Goal: Information Seeking & Learning: Learn about a topic

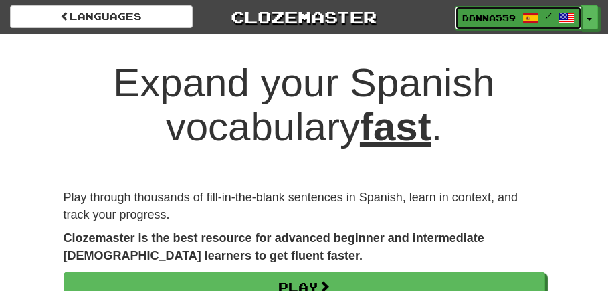
click at [506, 19] on span "Donna559" at bounding box center [488, 18] width 53 height 12
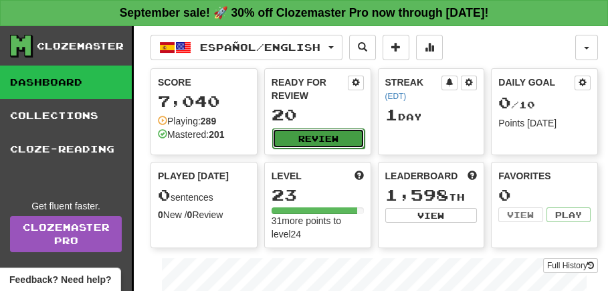
click at [320, 139] on button "Review" at bounding box center [318, 138] width 92 height 20
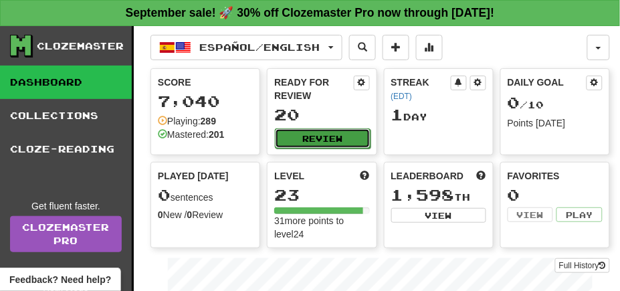
select select "**"
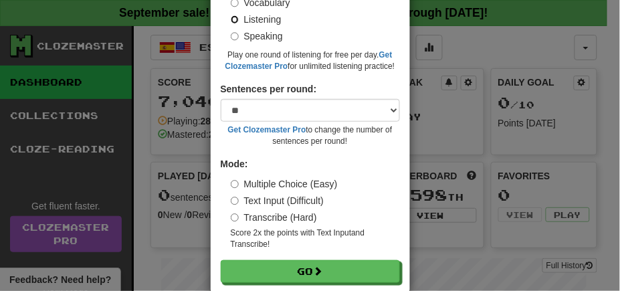
scroll to position [143, 0]
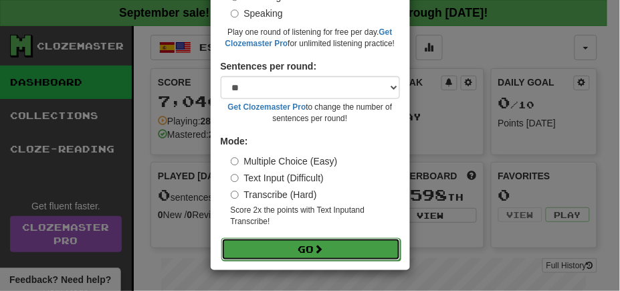
click at [293, 239] on button "Go" at bounding box center [310, 249] width 179 height 23
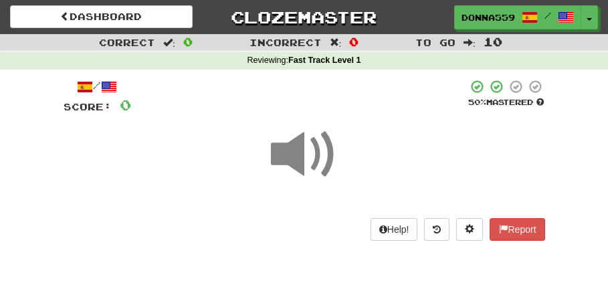
click at [314, 156] on span at bounding box center [304, 154] width 67 height 67
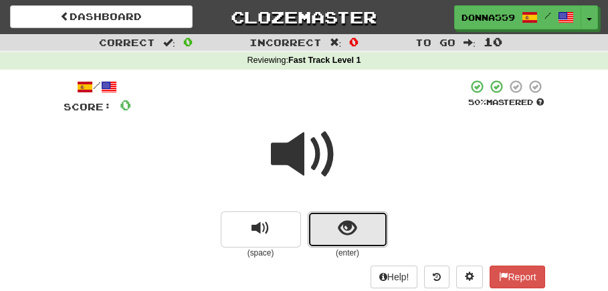
click at [349, 227] on span "show sentence" at bounding box center [347, 228] width 18 height 18
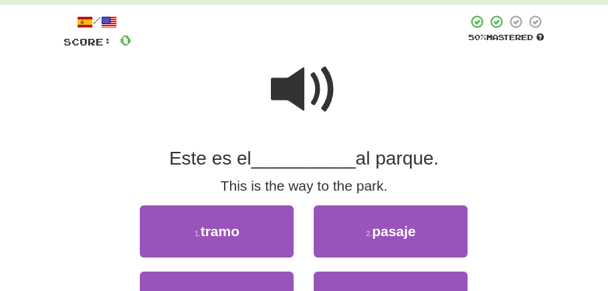
scroll to position [84, 0]
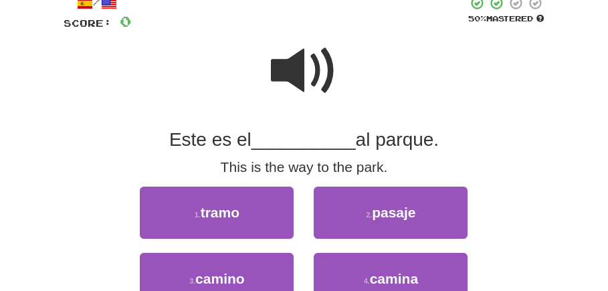
click at [293, 75] on span at bounding box center [304, 70] width 67 height 67
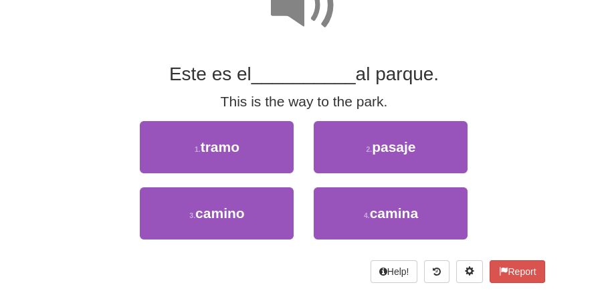
scroll to position [167, 0]
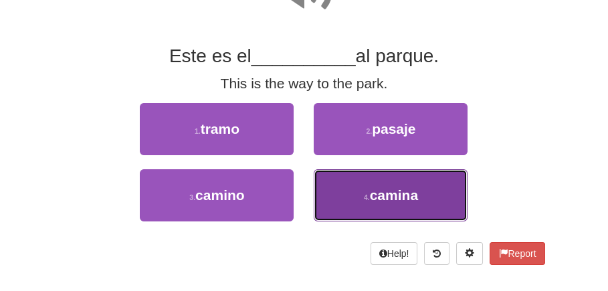
click at [358, 191] on button "4 . camina" at bounding box center [391, 195] width 154 height 52
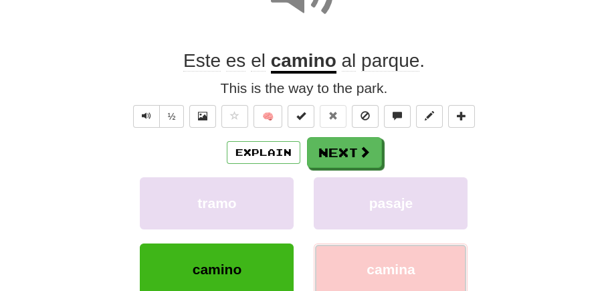
scroll to position [171, 0]
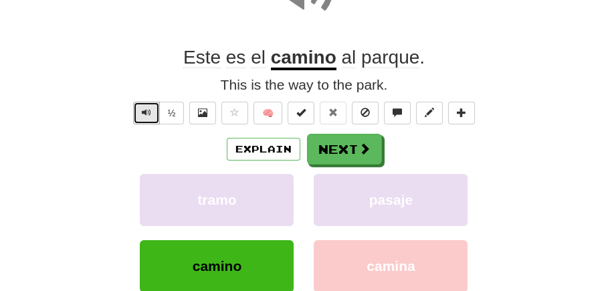
click at [143, 114] on span "Text-to-speech controls" at bounding box center [146, 112] width 9 height 9
click at [166, 114] on button "½" at bounding box center [171, 113] width 25 height 23
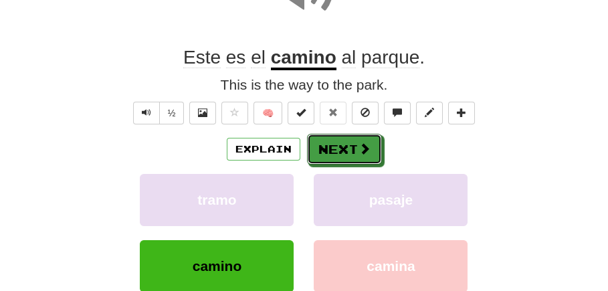
click at [332, 142] on button "Next" at bounding box center [344, 149] width 75 height 31
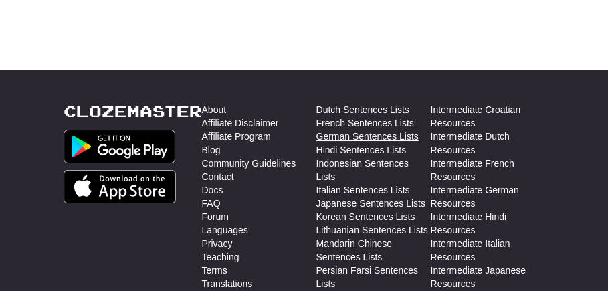
scroll to position [88, 0]
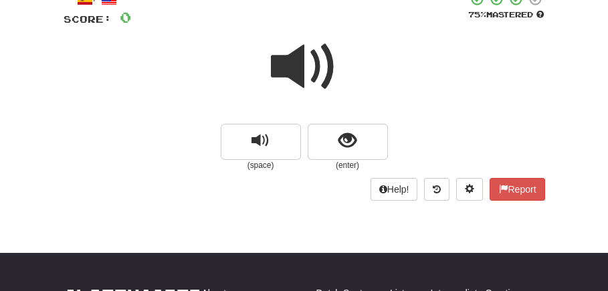
click at [312, 58] on span at bounding box center [304, 66] width 67 height 67
click at [307, 62] on span at bounding box center [304, 66] width 67 height 67
click at [294, 72] on span at bounding box center [304, 66] width 67 height 67
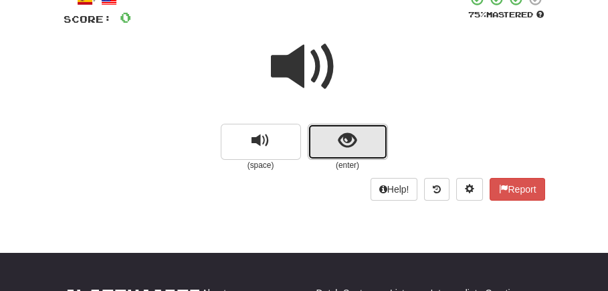
click at [356, 143] on button "show sentence" at bounding box center [348, 142] width 80 height 36
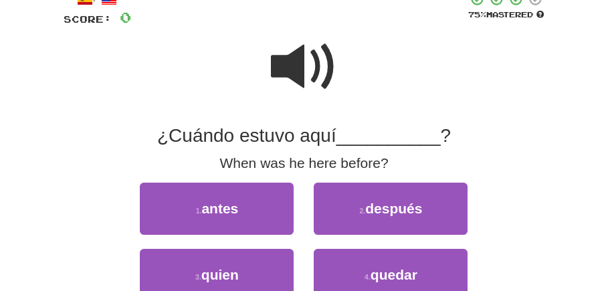
click at [304, 81] on span at bounding box center [304, 66] width 67 height 67
click at [306, 70] on span at bounding box center [304, 66] width 67 height 67
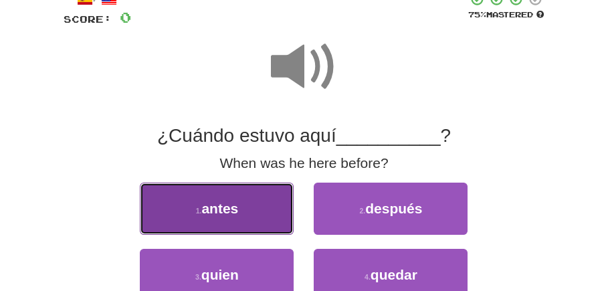
click at [237, 206] on span "antes" at bounding box center [219, 208] width 37 height 15
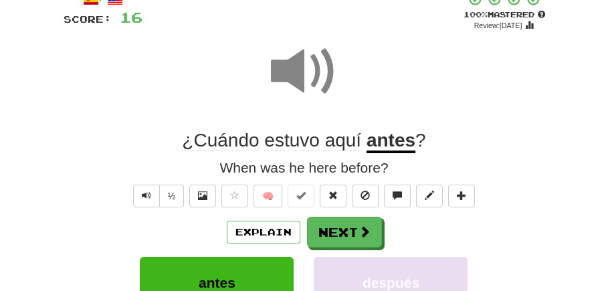
click at [293, 84] on span at bounding box center [304, 71] width 67 height 67
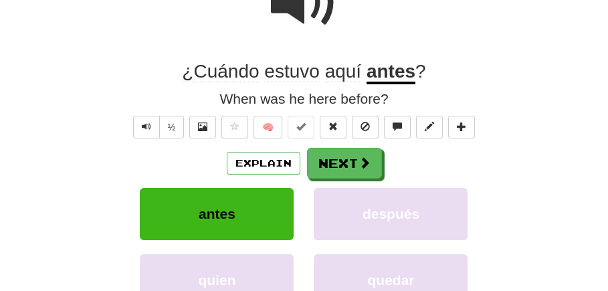
scroll to position [171, 0]
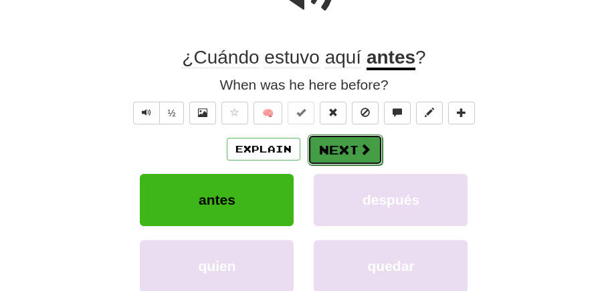
click at [346, 143] on button "Next" at bounding box center [345, 149] width 75 height 31
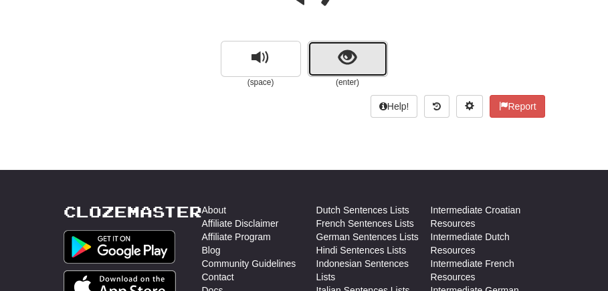
click at [343, 63] on span "show sentence" at bounding box center [347, 58] width 18 height 18
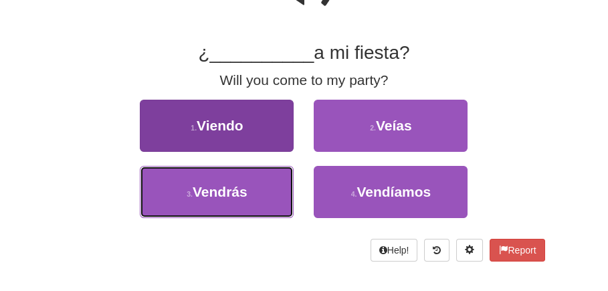
drag, startPoint x: 240, startPoint y: 193, endPoint x: 243, endPoint y: 187, distance: 7.5
click at [239, 192] on span "Vendrás" at bounding box center [220, 191] width 55 height 15
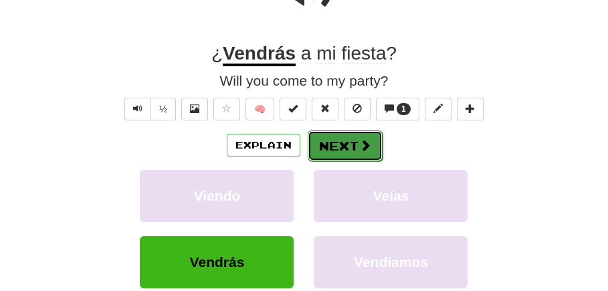
click at [342, 145] on button "Next" at bounding box center [345, 145] width 75 height 31
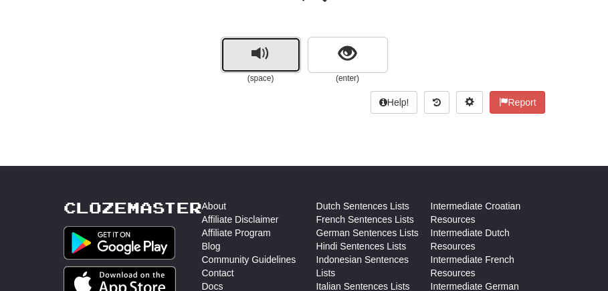
click at [253, 49] on span "replay audio" at bounding box center [260, 54] width 18 height 18
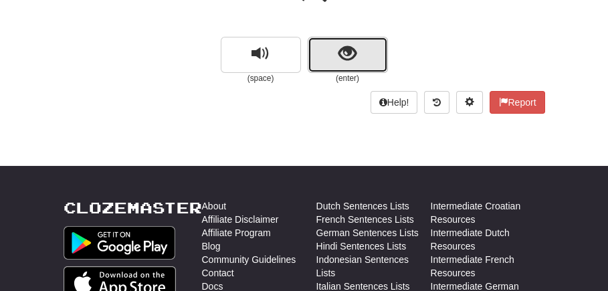
click at [342, 52] on span "show sentence" at bounding box center [347, 54] width 18 height 18
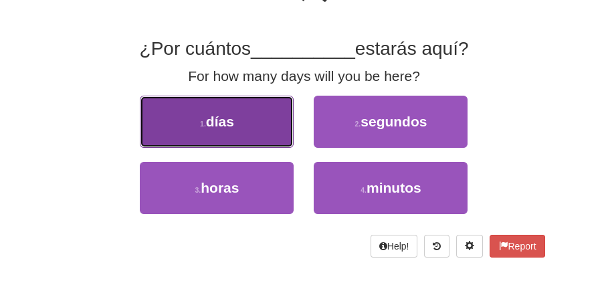
click at [253, 119] on button "1 . días" at bounding box center [217, 122] width 154 height 52
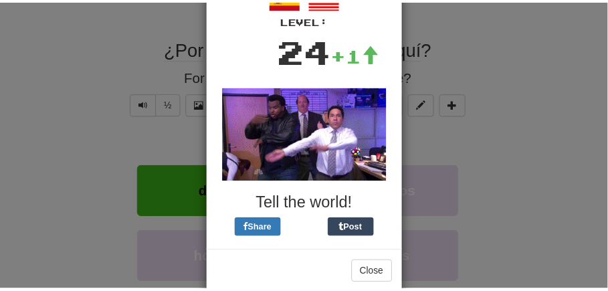
scroll to position [0, 0]
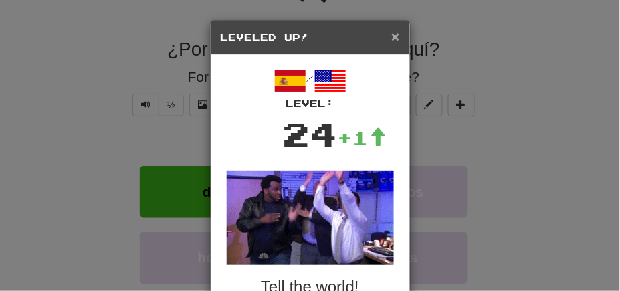
click at [391, 35] on span "×" at bounding box center [395, 36] width 8 height 15
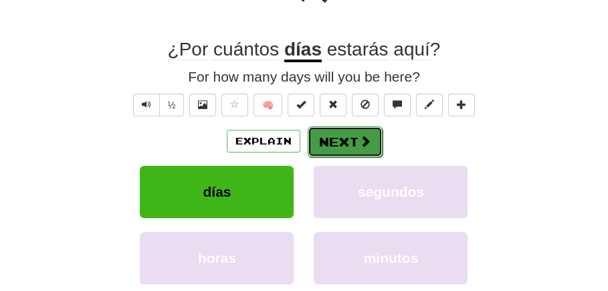
click at [326, 147] on button "Next" at bounding box center [345, 141] width 75 height 31
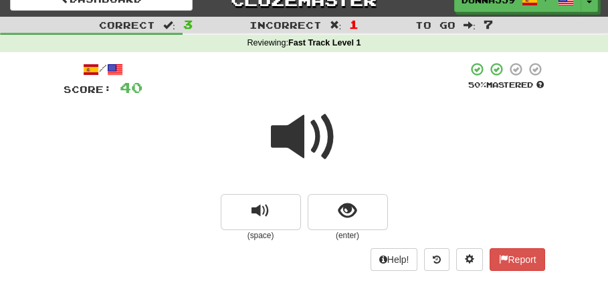
scroll to position [11, 0]
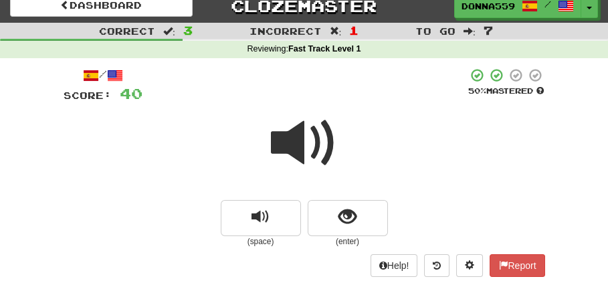
click at [316, 150] on span at bounding box center [304, 143] width 67 height 67
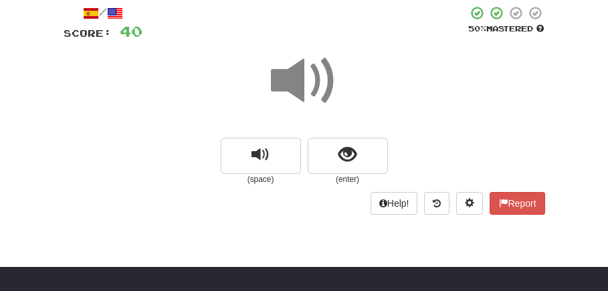
scroll to position [95, 0]
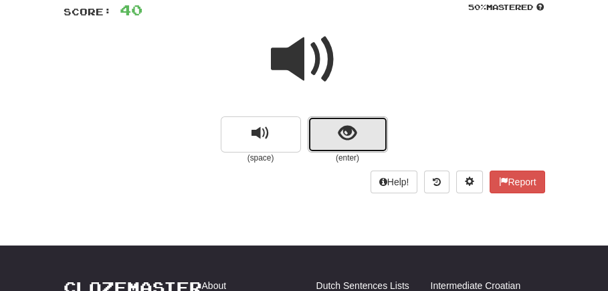
click at [358, 136] on button "show sentence" at bounding box center [348, 134] width 80 height 36
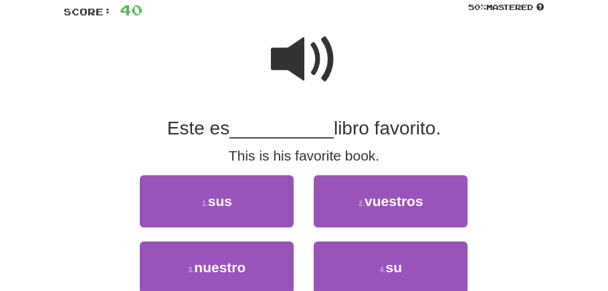
click at [291, 80] on span at bounding box center [304, 59] width 67 height 67
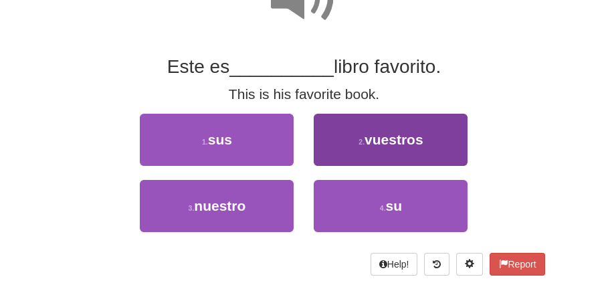
scroll to position [179, 0]
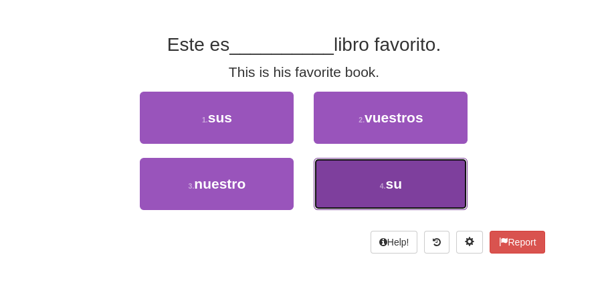
click at [381, 189] on small "4 ." at bounding box center [383, 186] width 6 height 8
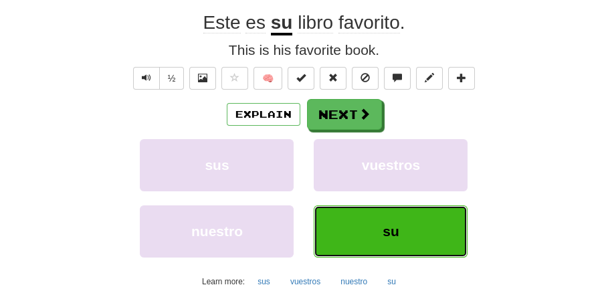
scroll to position [183, 0]
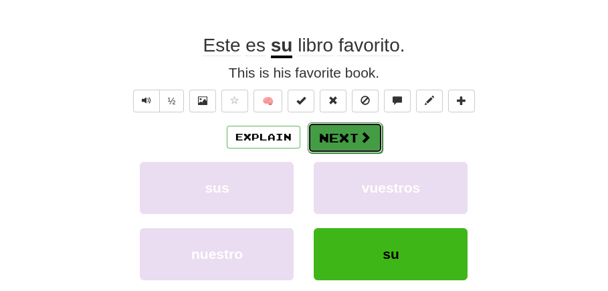
click at [349, 123] on button "Next" at bounding box center [345, 137] width 75 height 31
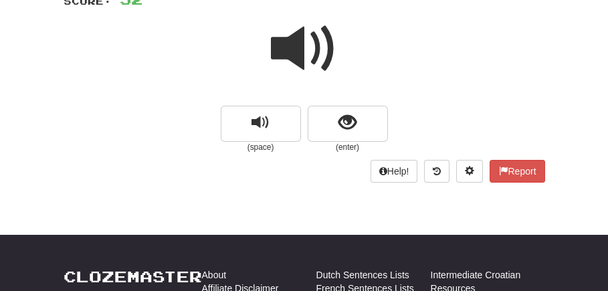
scroll to position [99, 0]
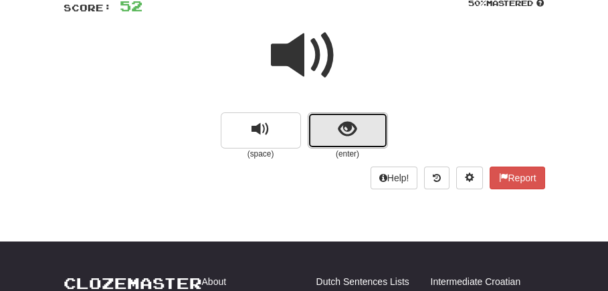
click at [349, 126] on span "show sentence" at bounding box center [347, 129] width 18 height 18
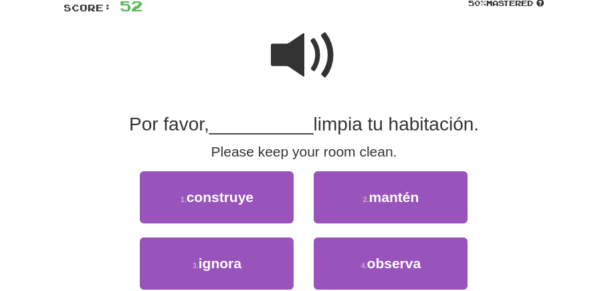
click at [302, 62] on span at bounding box center [304, 55] width 67 height 67
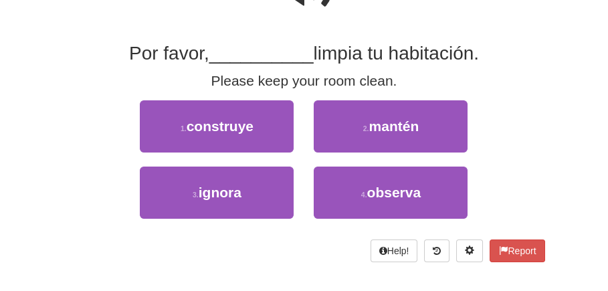
scroll to position [183, 0]
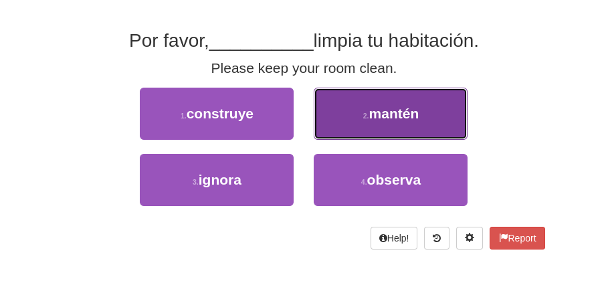
click at [413, 123] on button "2 . mantén" at bounding box center [391, 114] width 154 height 52
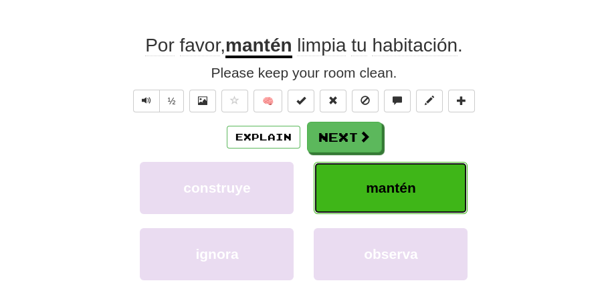
scroll to position [186, 0]
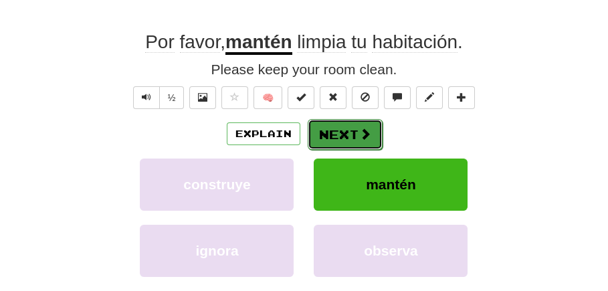
click at [365, 130] on span at bounding box center [365, 134] width 12 height 12
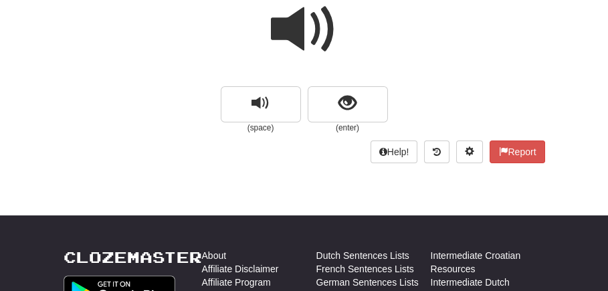
scroll to position [103, 0]
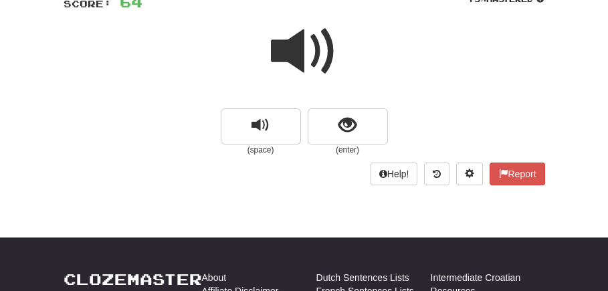
click at [288, 65] on span at bounding box center [304, 51] width 67 height 67
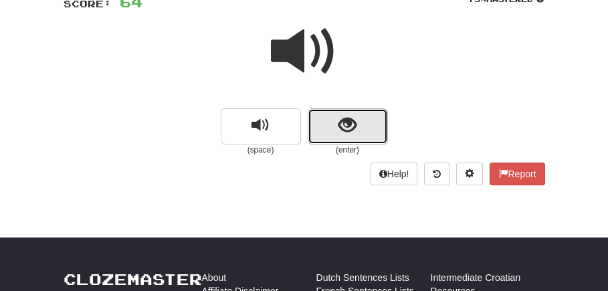
click at [348, 125] on span "show sentence" at bounding box center [347, 125] width 18 height 18
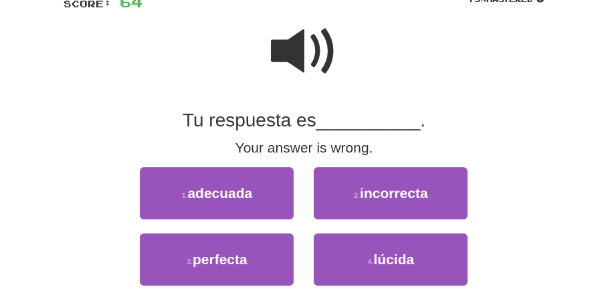
click at [312, 54] on span at bounding box center [304, 51] width 67 height 67
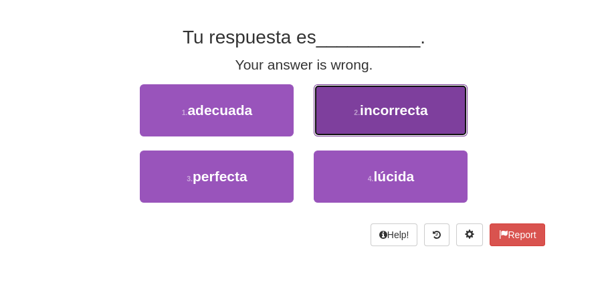
click at [378, 115] on span "incorrecta" at bounding box center [394, 109] width 68 height 15
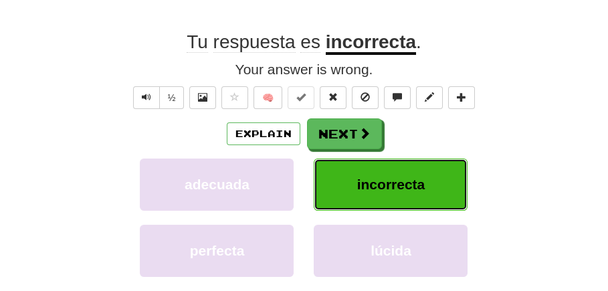
scroll to position [190, 0]
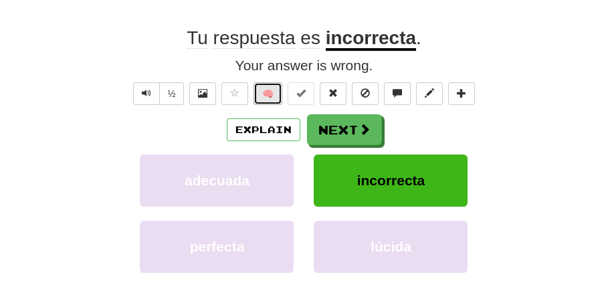
click at [269, 93] on button "🧠" at bounding box center [267, 93] width 29 height 23
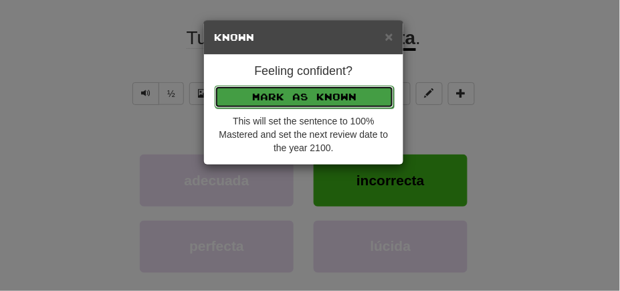
click at [287, 94] on button "Mark as Known" at bounding box center [304, 97] width 179 height 23
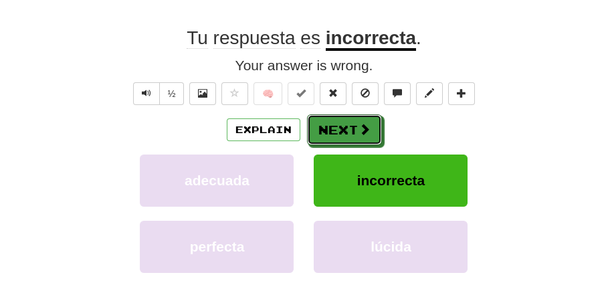
click at [342, 136] on button "Next" at bounding box center [344, 129] width 75 height 31
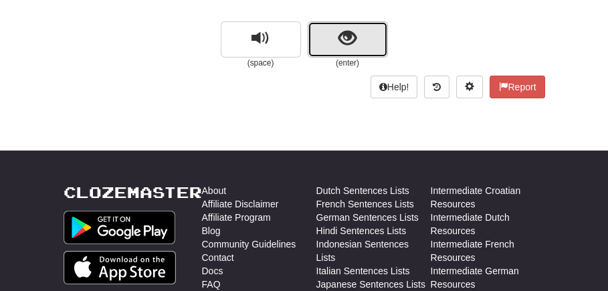
click at [352, 35] on span "show sentence" at bounding box center [347, 38] width 18 height 18
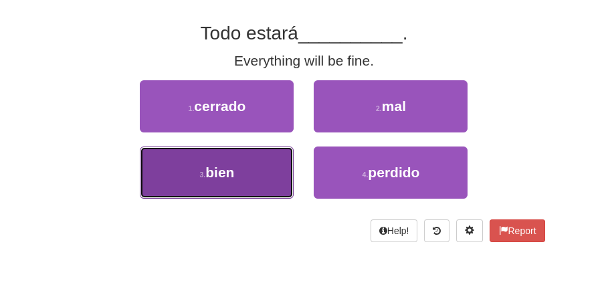
click at [250, 159] on button "3 . bien" at bounding box center [217, 172] width 154 height 52
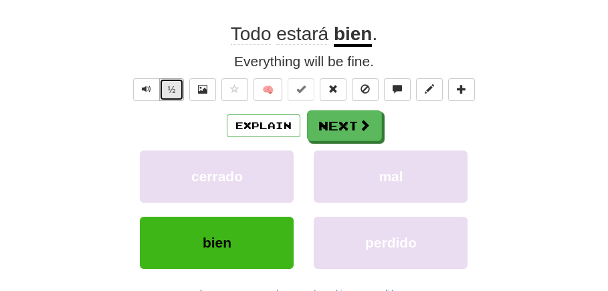
click at [161, 88] on button "½" at bounding box center [171, 89] width 25 height 23
click at [147, 92] on span "Text-to-speech controls" at bounding box center [146, 88] width 9 height 9
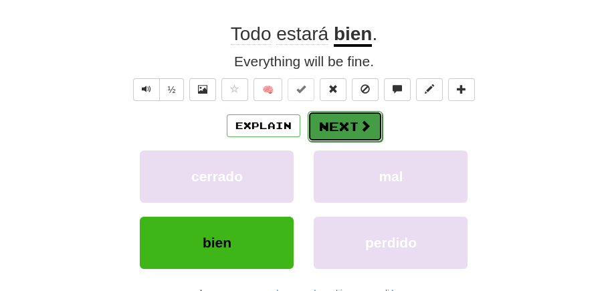
click at [331, 121] on button "Next" at bounding box center [345, 126] width 75 height 31
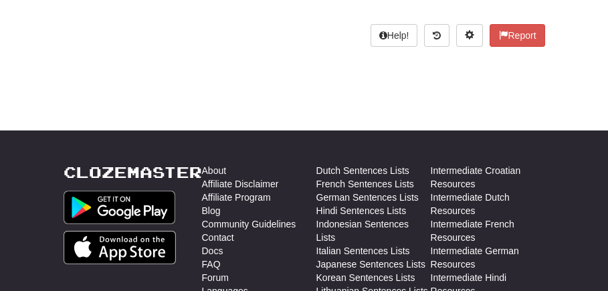
scroll to position [110, 0]
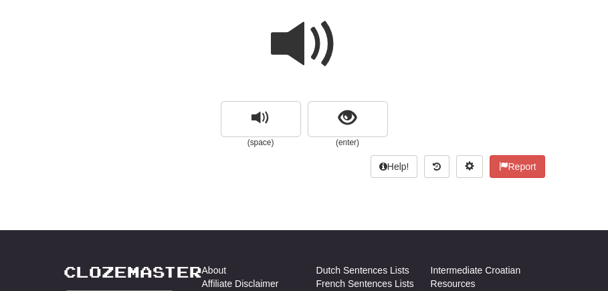
click at [316, 60] on span at bounding box center [304, 44] width 67 height 67
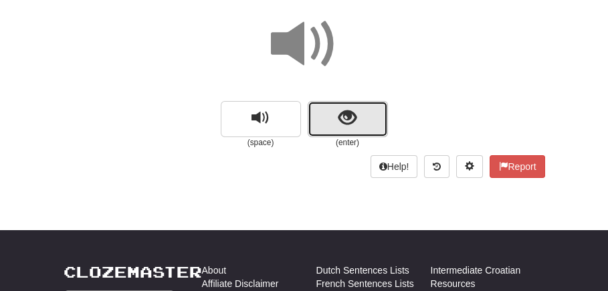
click at [342, 116] on span "show sentence" at bounding box center [347, 118] width 18 height 18
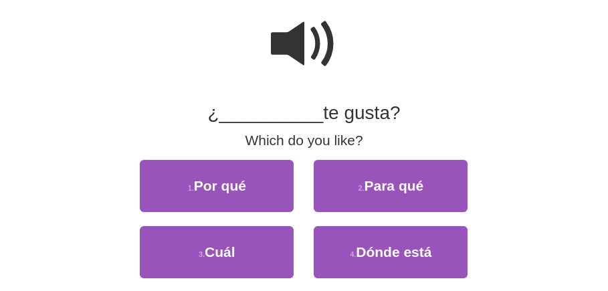
click at [314, 48] on span at bounding box center [304, 44] width 67 height 67
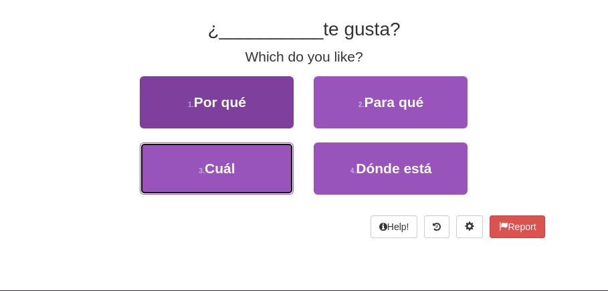
click at [243, 173] on button "3 . Cuál" at bounding box center [217, 168] width 154 height 52
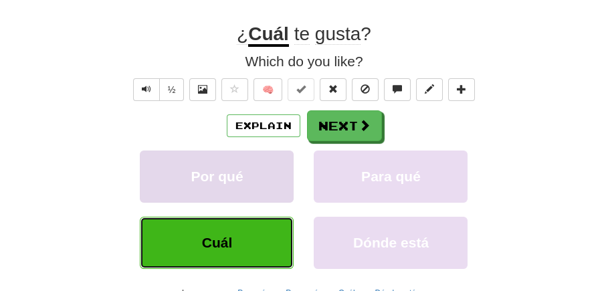
scroll to position [198, 0]
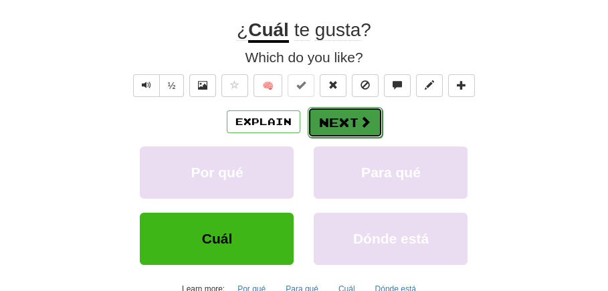
click at [354, 113] on button "Next" at bounding box center [345, 122] width 75 height 31
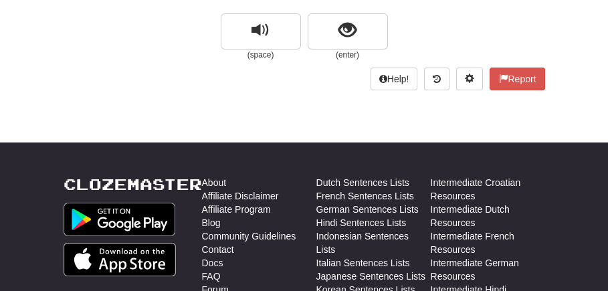
scroll to position [114, 0]
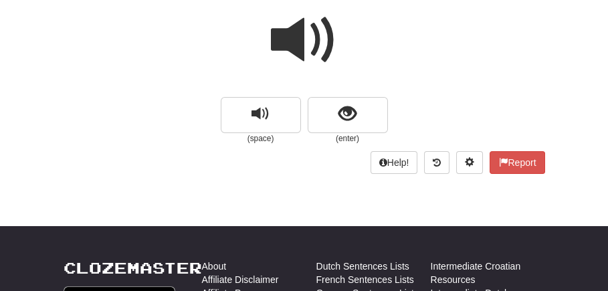
click at [314, 46] on span at bounding box center [304, 40] width 67 height 67
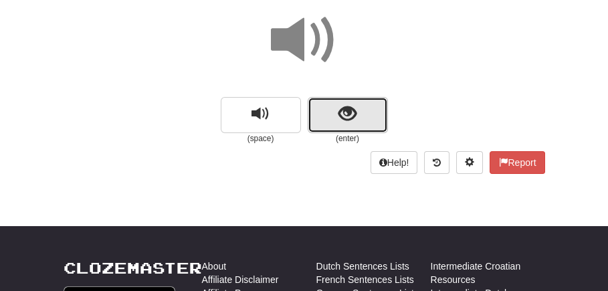
click at [344, 124] on button "show sentence" at bounding box center [348, 115] width 80 height 36
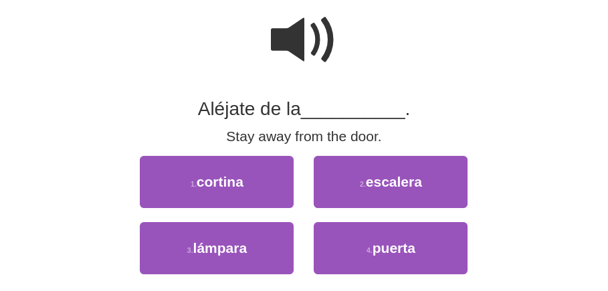
click at [319, 33] on span at bounding box center [304, 40] width 67 height 67
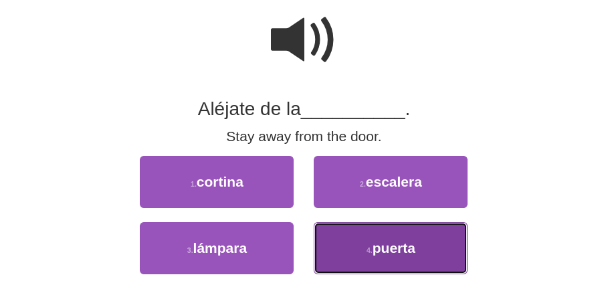
click at [383, 243] on span "puerta" at bounding box center [393, 247] width 43 height 15
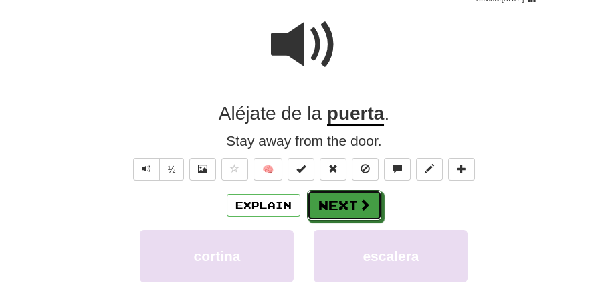
click at [338, 205] on button "Next" at bounding box center [344, 205] width 75 height 31
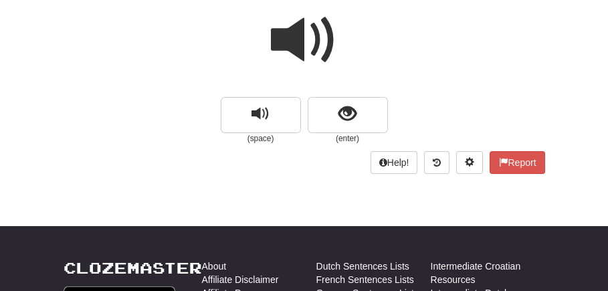
click at [316, 64] on span at bounding box center [304, 40] width 67 height 67
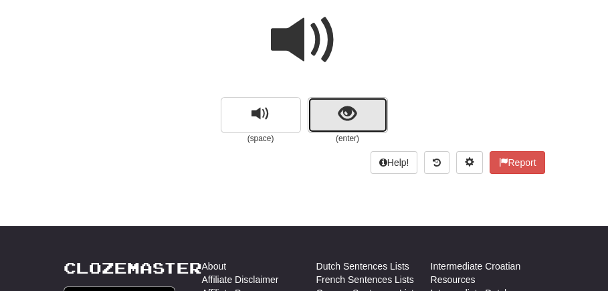
click at [358, 116] on button "show sentence" at bounding box center [348, 115] width 80 height 36
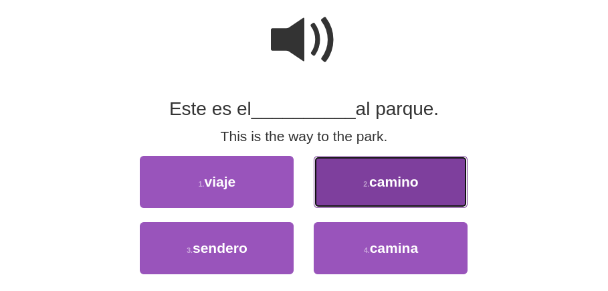
click at [403, 184] on span "camino" at bounding box center [393, 181] width 49 height 15
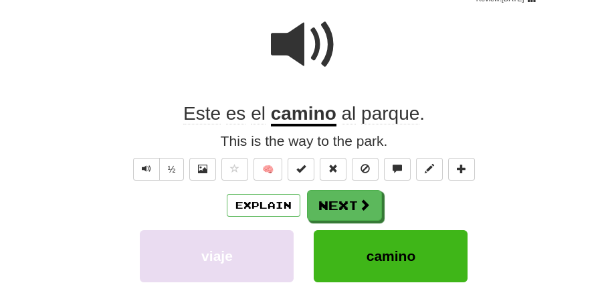
click at [309, 33] on span at bounding box center [304, 44] width 67 height 67
click at [298, 58] on span at bounding box center [304, 44] width 67 height 67
click at [298, 57] on span at bounding box center [304, 44] width 67 height 67
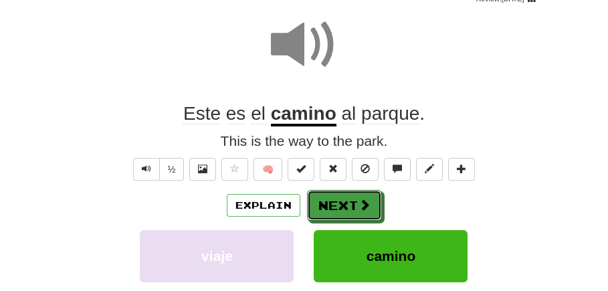
click at [345, 198] on button "Next" at bounding box center [344, 205] width 75 height 31
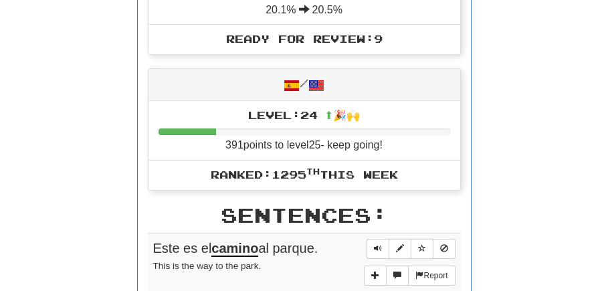
scroll to position [675, 0]
